Goal: Find specific page/section: Find specific page/section

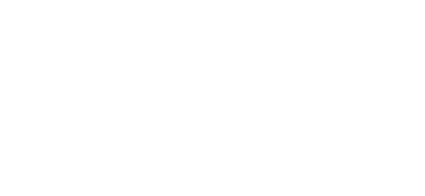
select select
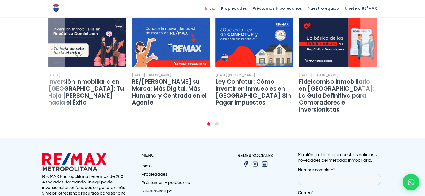
scroll to position [1099, 0]
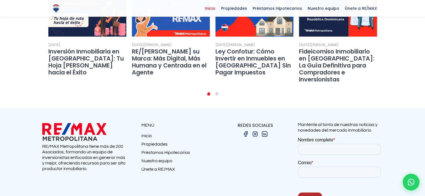
click at [73, 122] on img at bounding box center [74, 132] width 64 height 20
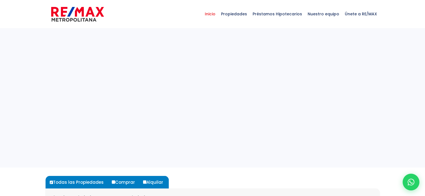
select select
drag, startPoint x: 0, startPoint y: 0, endPoint x: 168, endPoint y: 56, distance: 176.7
click at [168, 56] on sr7-adjuster at bounding box center [212, 98] width 425 height 140
